Goal: Find contact information: Find contact information

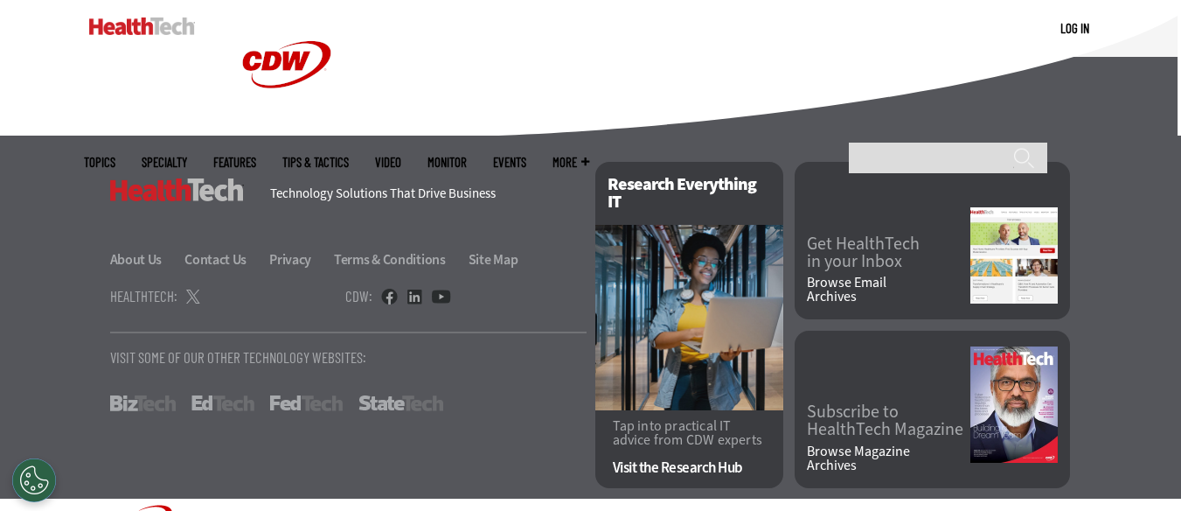
scroll to position [4594, 0]
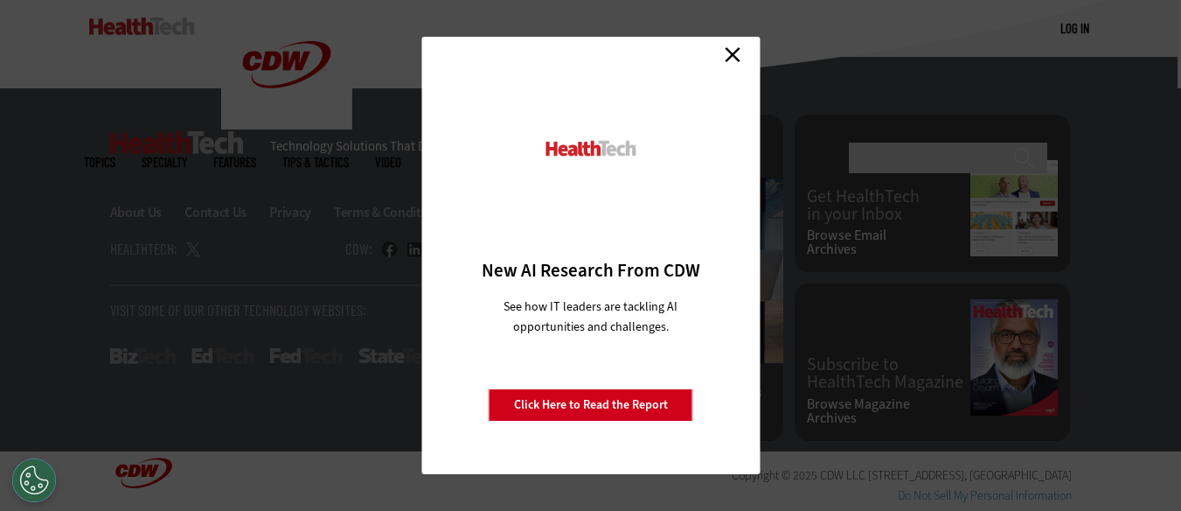
click at [734, 55] on link "Close" at bounding box center [733, 54] width 26 height 26
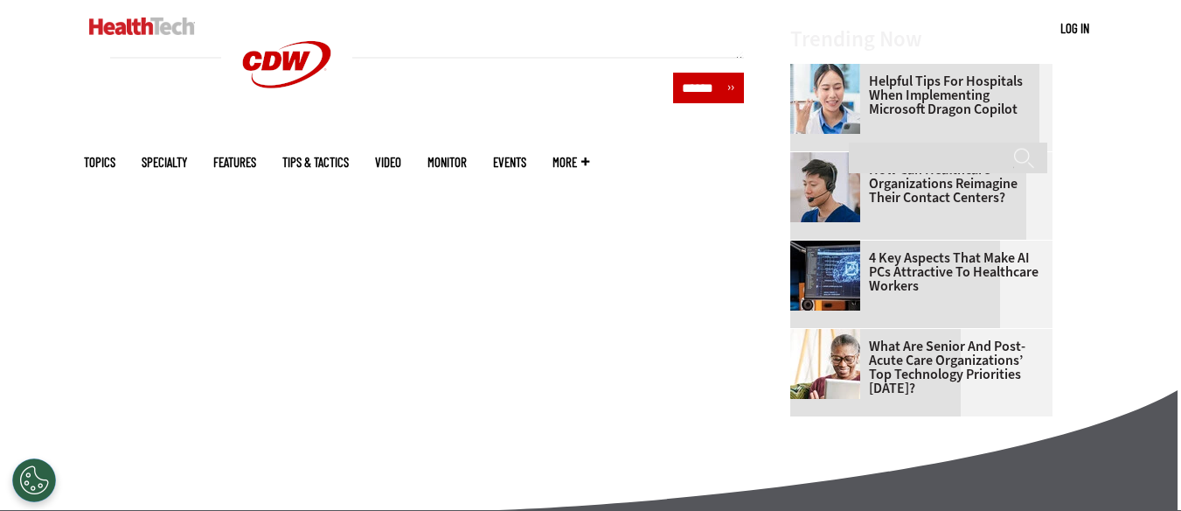
scroll to position [1383, 0]
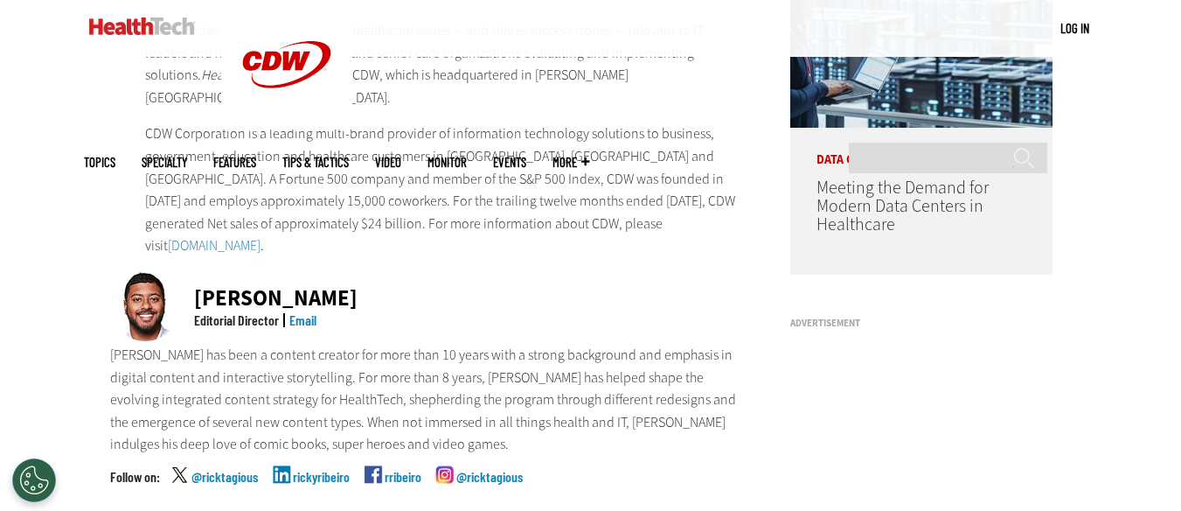
scroll to position [175, 0]
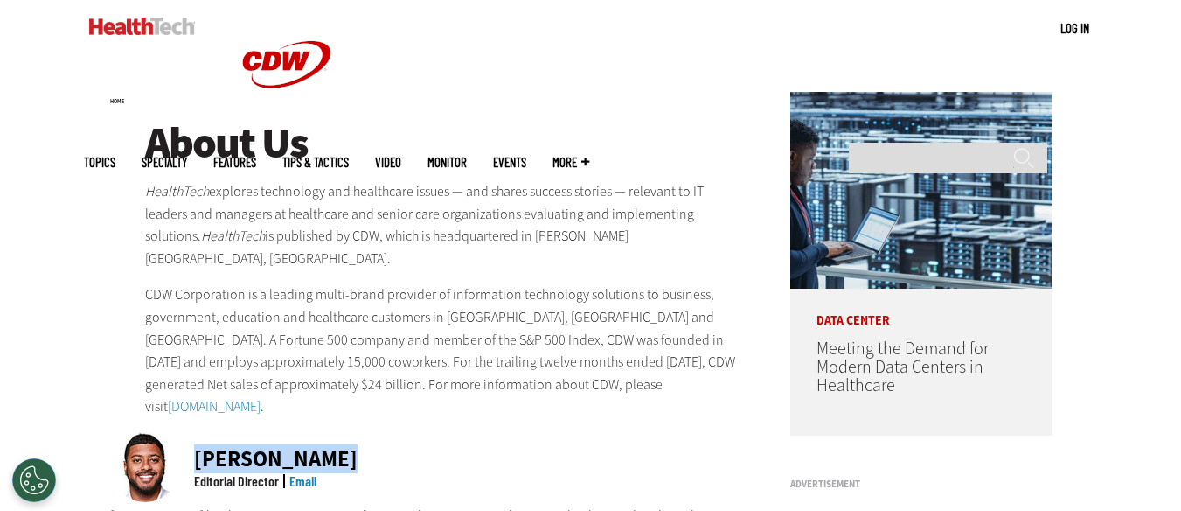
drag, startPoint x: 226, startPoint y: 438, endPoint x: 377, endPoint y: 438, distance: 151.3
click at [377, 438] on div "Ricky Ribeiro Editorial Director Email" at bounding box center [427, 468] width 635 height 73
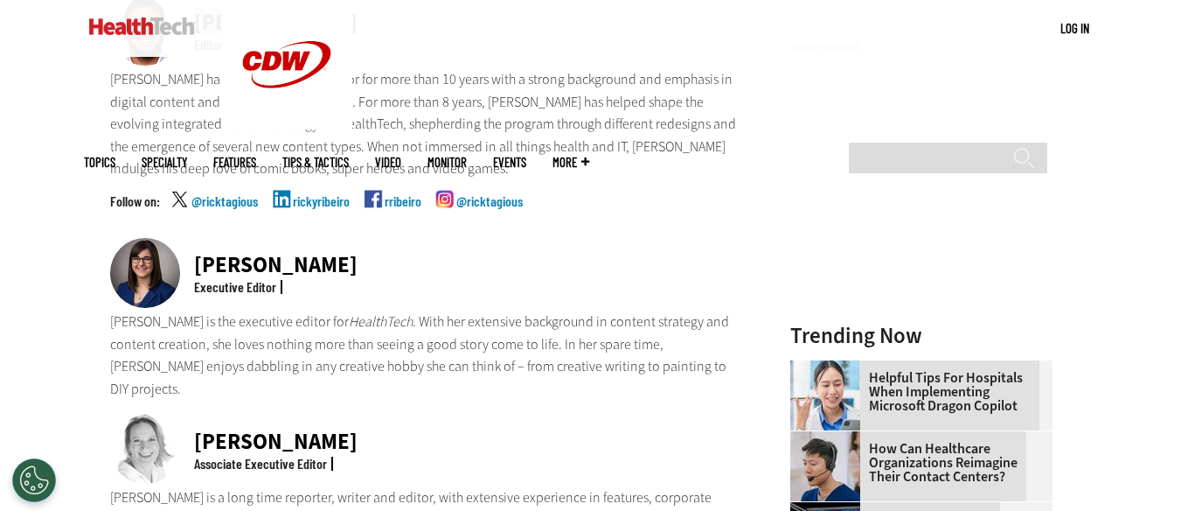
scroll to position [612, 0]
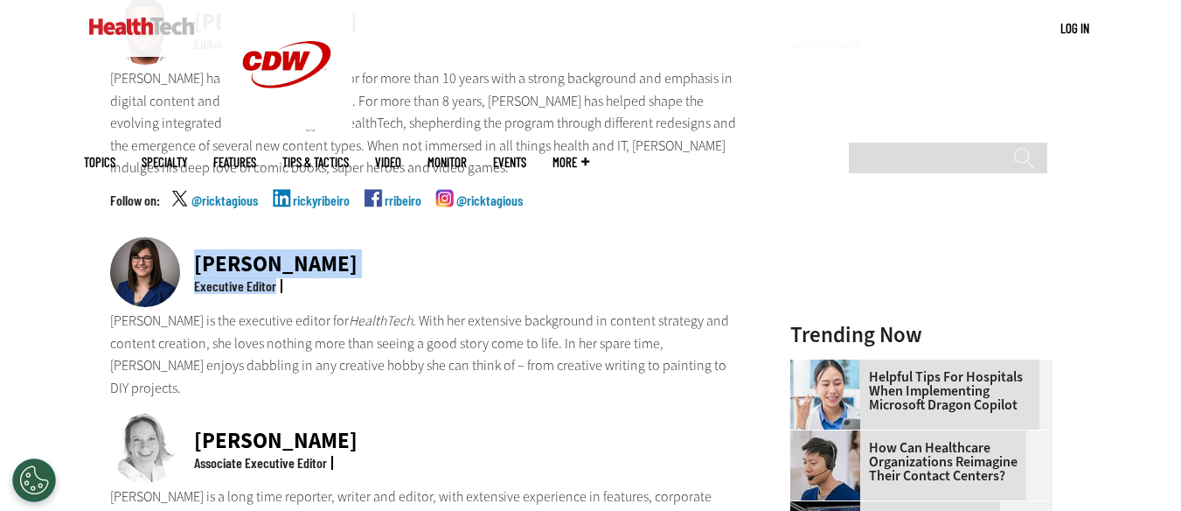
drag, startPoint x: 198, startPoint y: 239, endPoint x: 353, endPoint y: 254, distance: 155.6
click at [353, 254] on div "Nicole Scilingo Executive Editor" at bounding box center [427, 273] width 635 height 73
click at [378, 237] on div "Nicole Scilingo Executive Editor" at bounding box center [427, 273] width 635 height 73
drag, startPoint x: 338, startPoint y: 235, endPoint x: 193, endPoint y: 226, distance: 145.4
click at [193, 237] on div "Nicole Scilingo Executive Editor" at bounding box center [427, 273] width 635 height 73
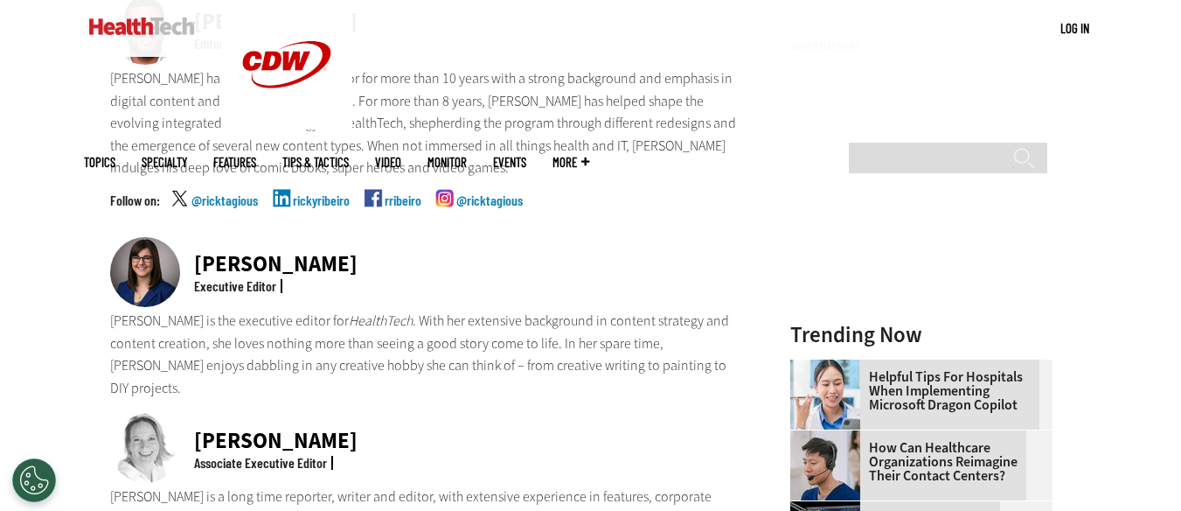
copy div "Nicole Scilingo"
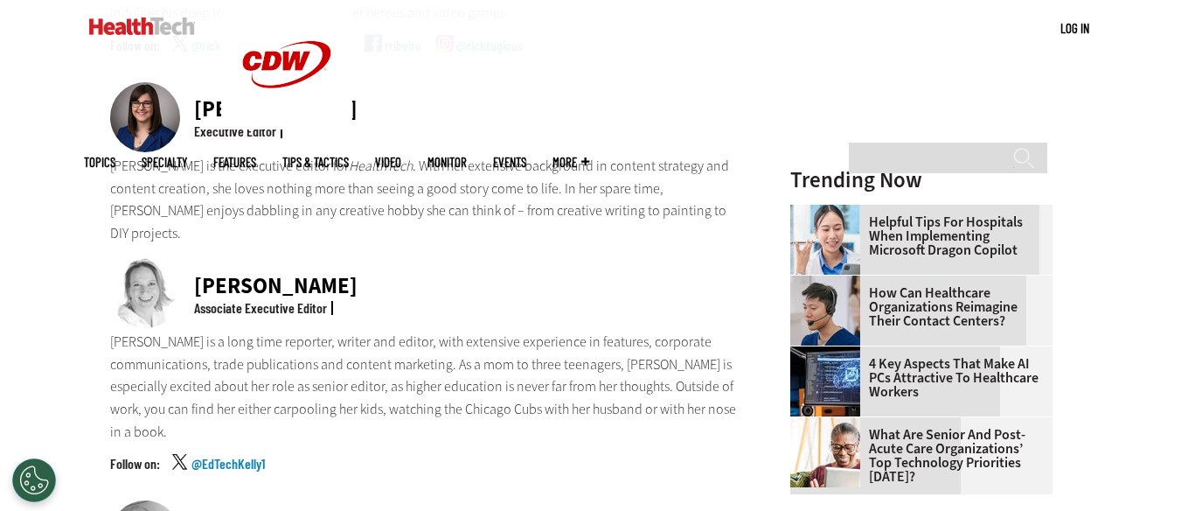
scroll to position [787, 0]
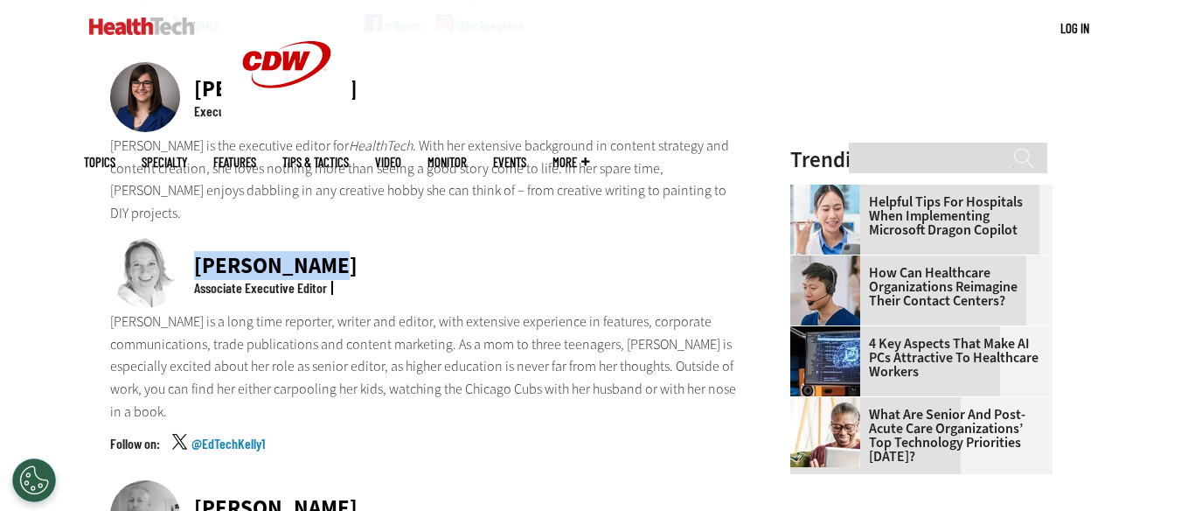
drag, startPoint x: 190, startPoint y: 212, endPoint x: 351, endPoint y: 215, distance: 160.9
click at [351, 238] on div "Kelly Konrad Associate Executive Editor" at bounding box center [427, 274] width 635 height 73
copy div "Kelly Konrad"
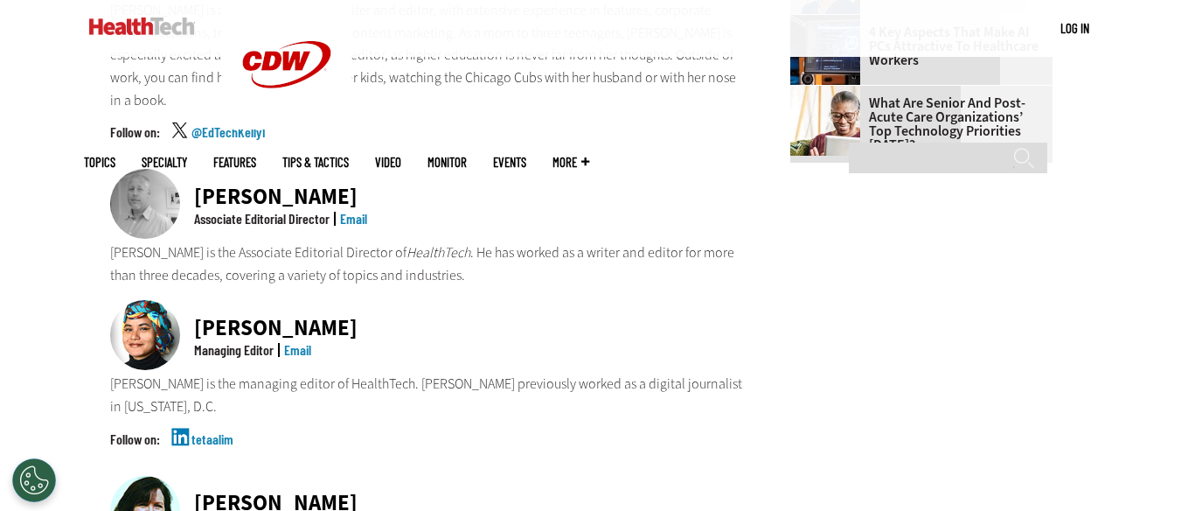
scroll to position [1137, 0]
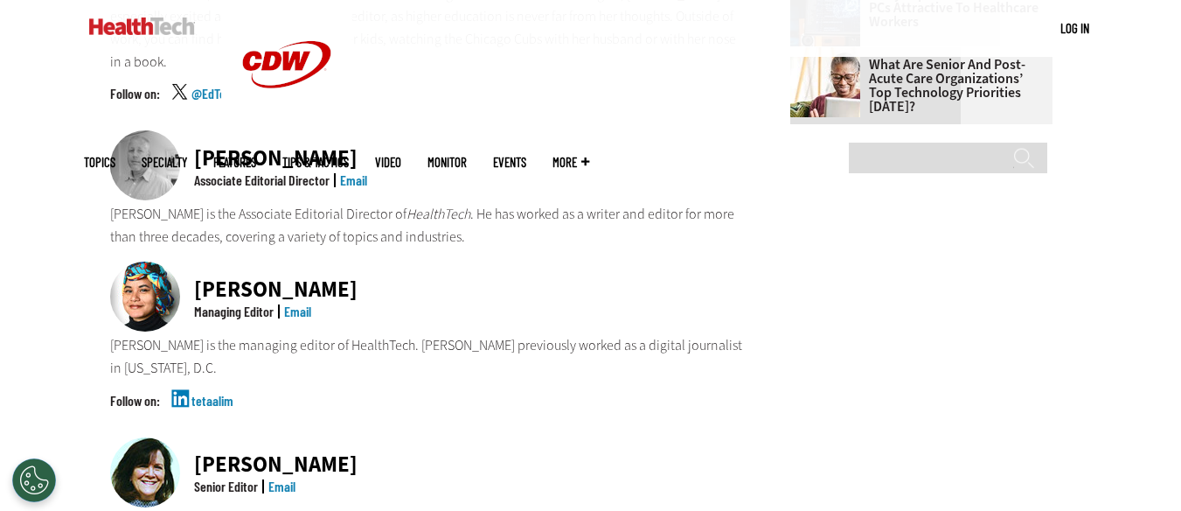
click at [321, 261] on div "Teta Alim Managing Editor Email" at bounding box center [427, 297] width 635 height 73
drag, startPoint x: 191, startPoint y: 213, endPoint x: 282, endPoint y: 224, distance: 90.7
click at [282, 261] on div "Teta Alim Managing Editor Email" at bounding box center [427, 297] width 635 height 73
copy div "Teta Alim"
drag, startPoint x: 195, startPoint y: 250, endPoint x: 275, endPoint y: 250, distance: 80.4
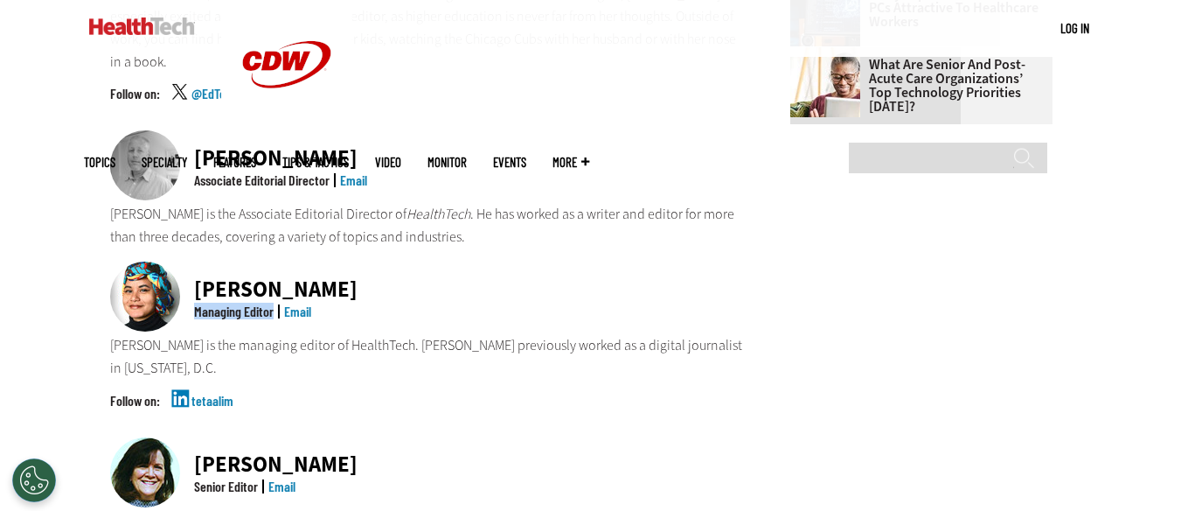
click at [275, 304] on div "Managing Editor" at bounding box center [234, 311] width 88 height 14
copy div "Managing Editor"
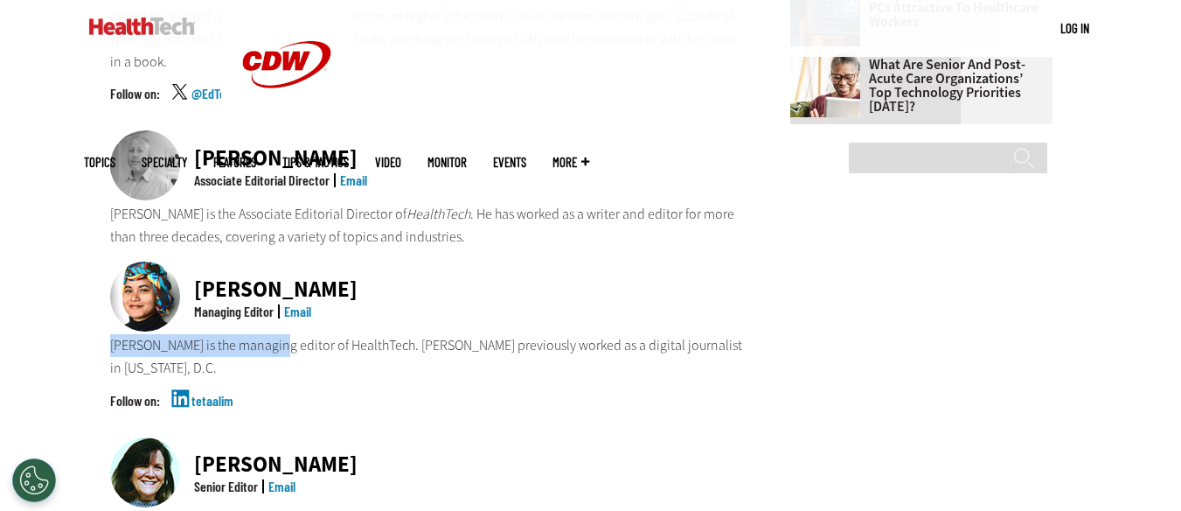
drag, startPoint x: 109, startPoint y: 279, endPoint x: 273, endPoint y: 276, distance: 163.5
click at [273, 334] on p "Teta Alim is the managing editor of HealthTech. Teta previously worked as a dig…" at bounding box center [427, 356] width 635 height 45
click at [329, 294] on div "Teta Alim Managing Editor Email Teta Alim is the managing editor of HealthTech.…" at bounding box center [427, 348] width 635 height 175
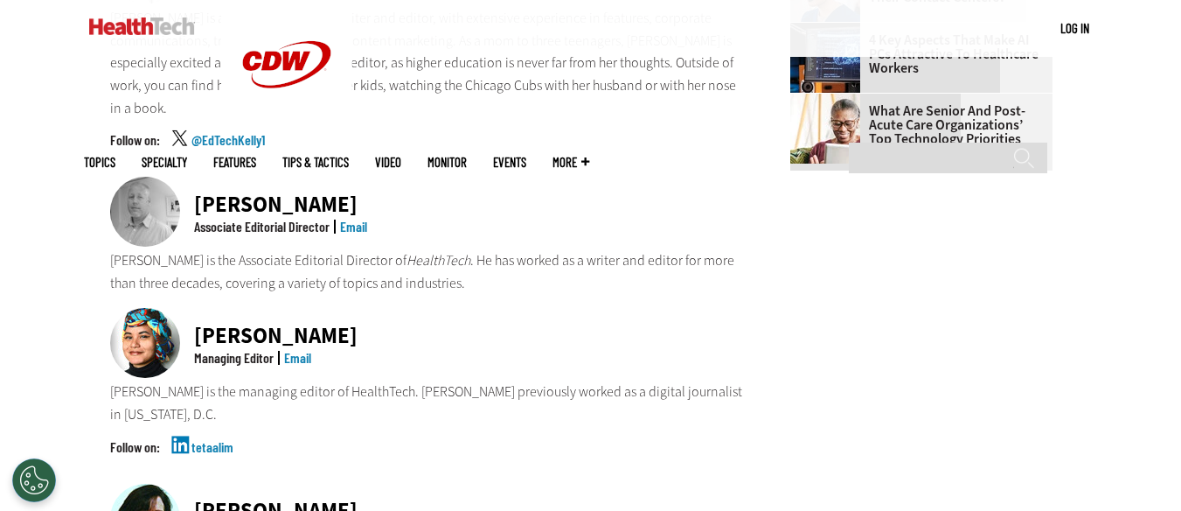
scroll to position [1049, 0]
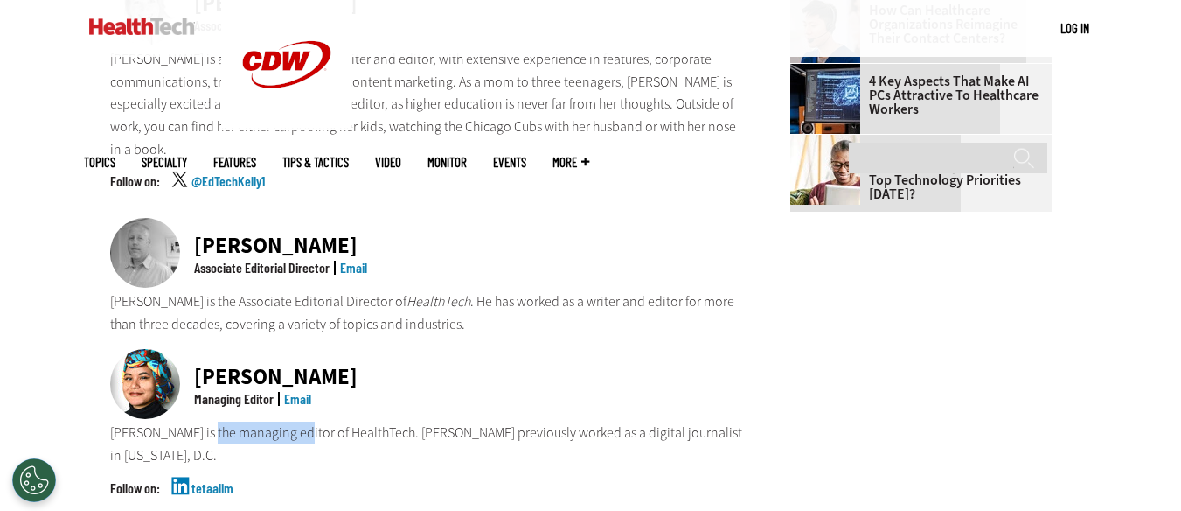
drag, startPoint x: 210, startPoint y: 366, endPoint x: 290, endPoint y: 366, distance: 80.4
click at [290, 421] on p "Teta Alim is the managing editor of HealthTech. Teta previously worked as a dig…" at bounding box center [427, 443] width 635 height 45
copy p "managing editor"
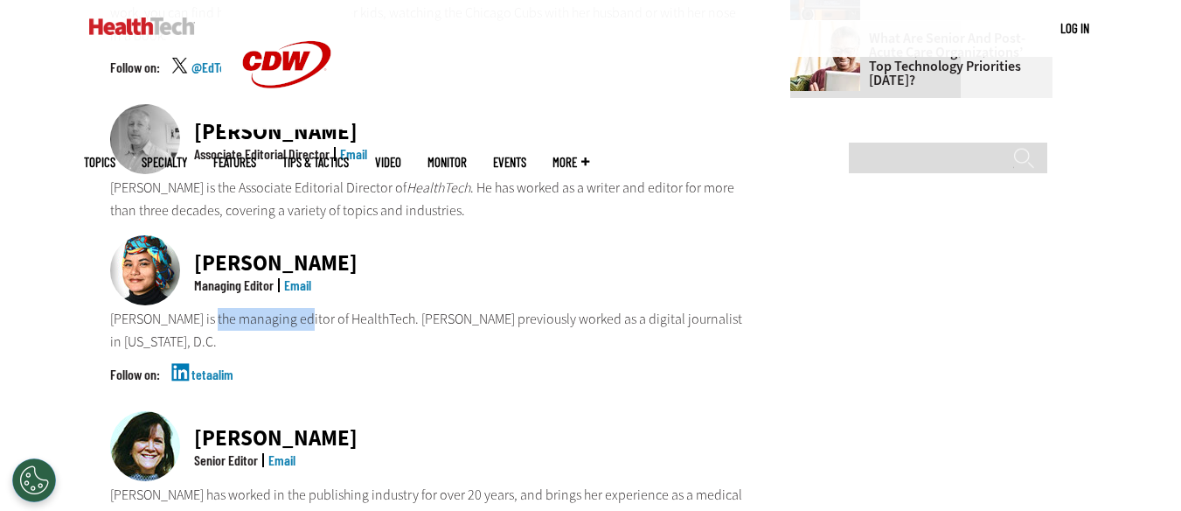
scroll to position [1312, 0]
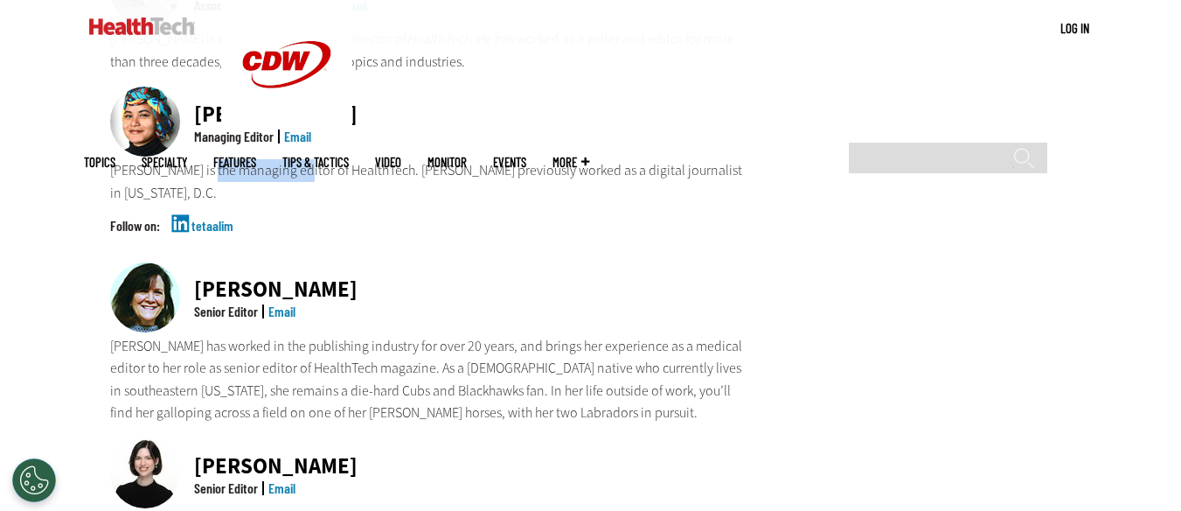
drag, startPoint x: 318, startPoint y: 191, endPoint x: 247, endPoint y: 191, distance: 71.7
click at [247, 262] on div "Jean Dal Porto Senior Editor Email" at bounding box center [427, 298] width 635 height 73
copy div "Dal Porto"
drag, startPoint x: 194, startPoint y: 199, endPoint x: 372, endPoint y: 199, distance: 178.4
click at [372, 262] on div "Jean Dal Porto Senior Editor Email" at bounding box center [427, 298] width 635 height 73
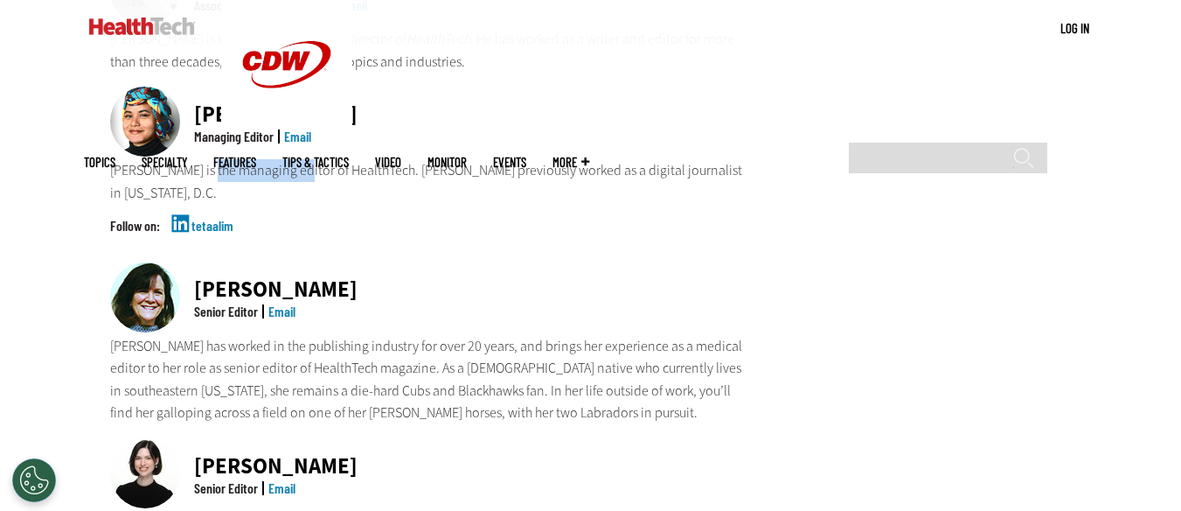
copy div "Jean Dal Porto"
drag, startPoint x: 192, startPoint y: 217, endPoint x: 258, endPoint y: 221, distance: 65.7
click at [258, 304] on div "Senior Editor" at bounding box center [226, 311] width 73 height 14
copy div "Senior Editor"
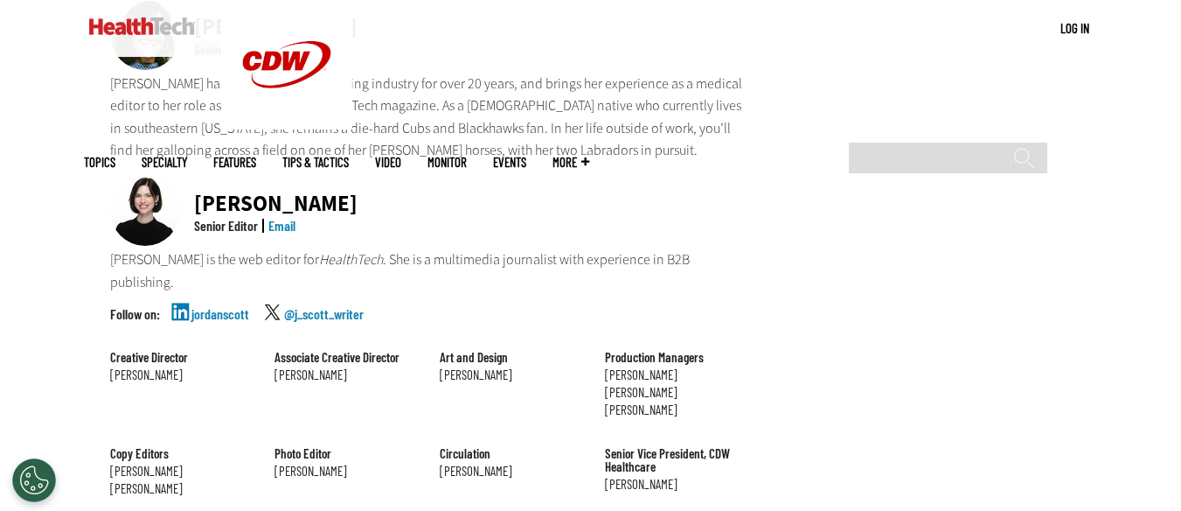
scroll to position [1486, 0]
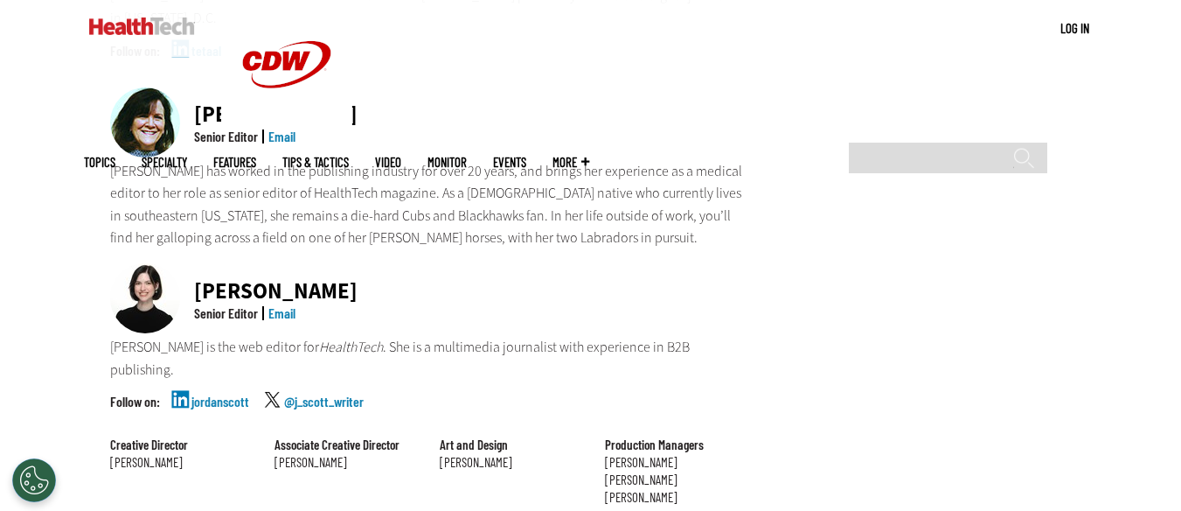
click at [337, 263] on div "Jordan Scott Senior Editor Email" at bounding box center [427, 299] width 635 height 73
drag, startPoint x: 337, startPoint y: 190, endPoint x: 221, endPoint y: 186, distance: 115.5
click at [221, 263] on div "Jordan Scott Senior Editor Email" at bounding box center [427, 299] width 635 height 73
copy div "Jordan Scott"
click at [379, 263] on div "Jordan Scott Senior Editor Email" at bounding box center [427, 299] width 635 height 73
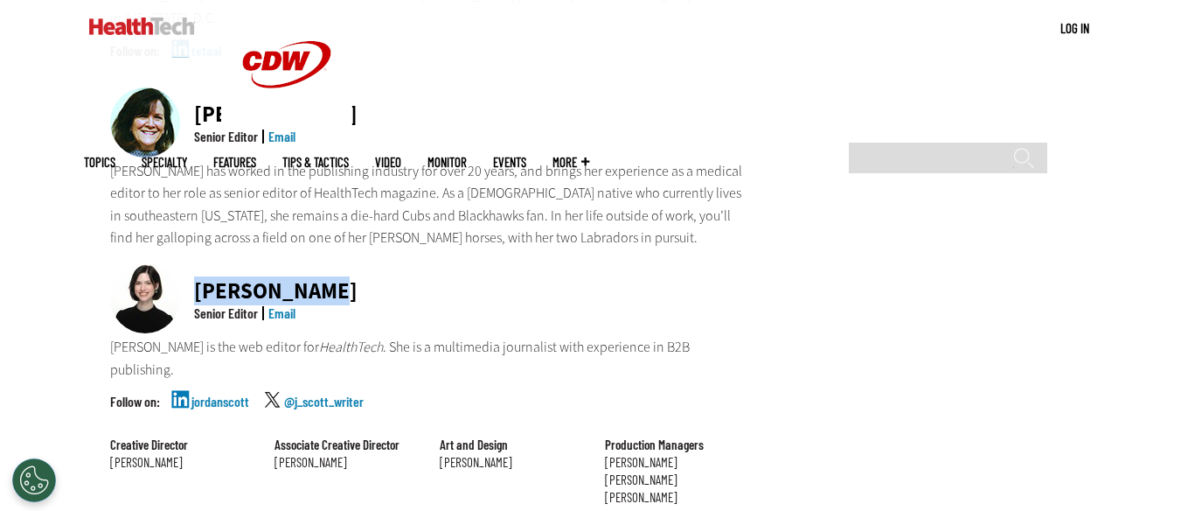
drag, startPoint x: 342, startPoint y: 205, endPoint x: 190, endPoint y: 194, distance: 152.6
click at [190, 263] on div "Jordan Scott Senior Editor Email" at bounding box center [427, 299] width 635 height 73
copy div "Jordan Scott"
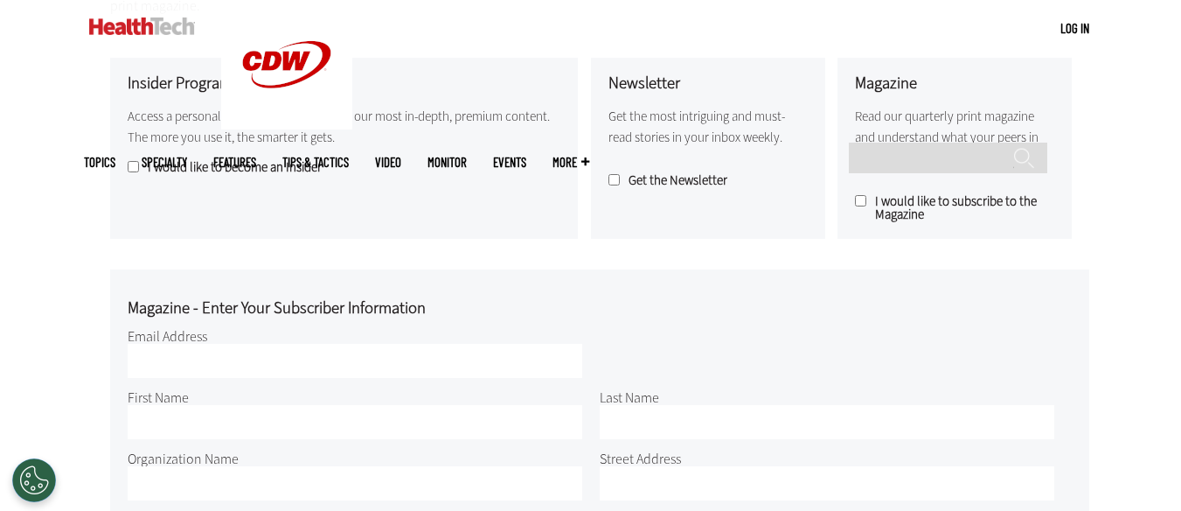
scroll to position [525, 0]
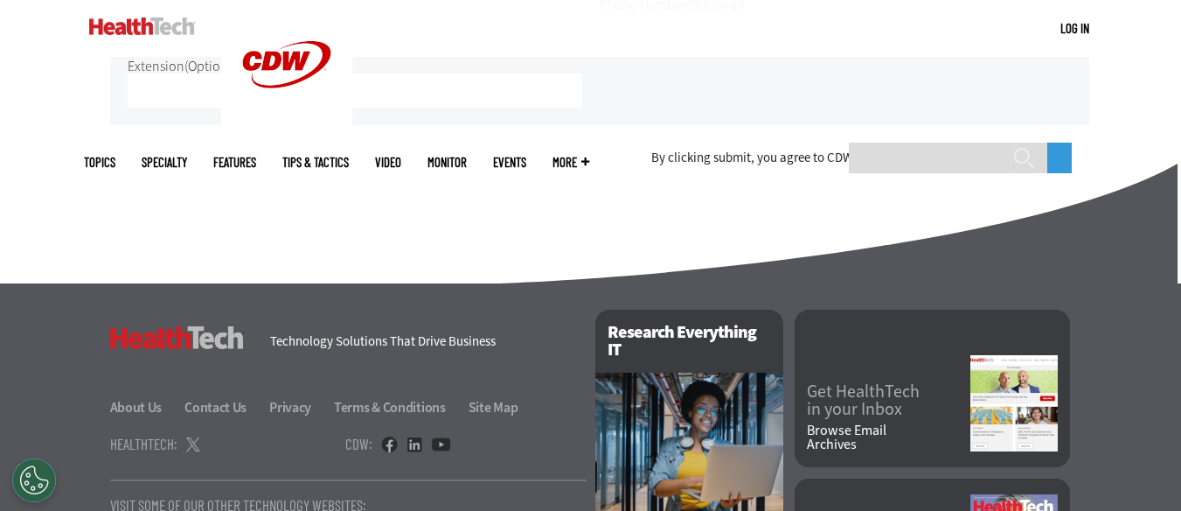
scroll to position [1291, 0]
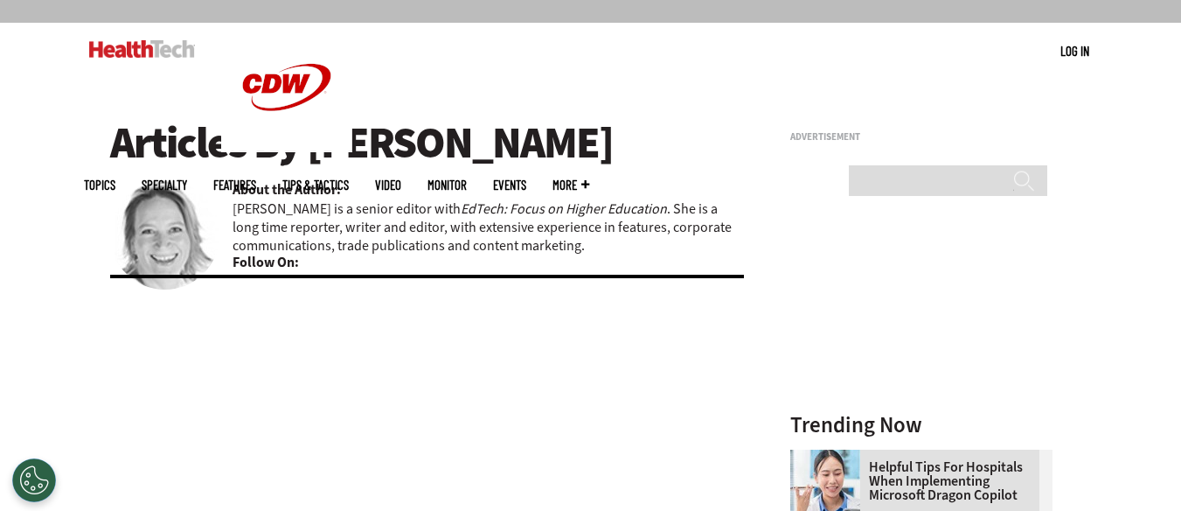
scroll to position [175, 0]
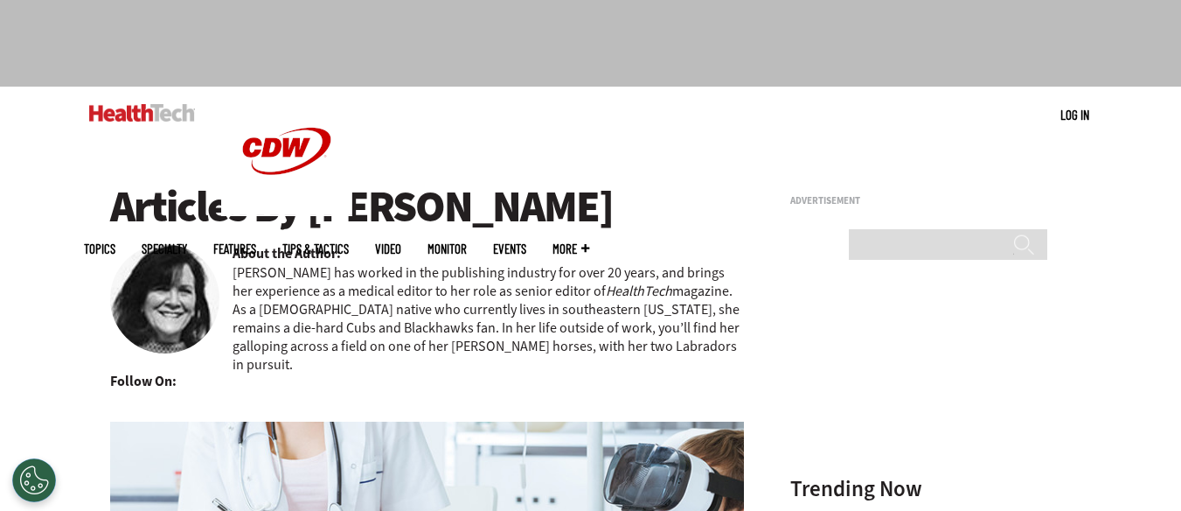
scroll to position [175, 0]
